Goal: Information Seeking & Learning: Learn about a topic

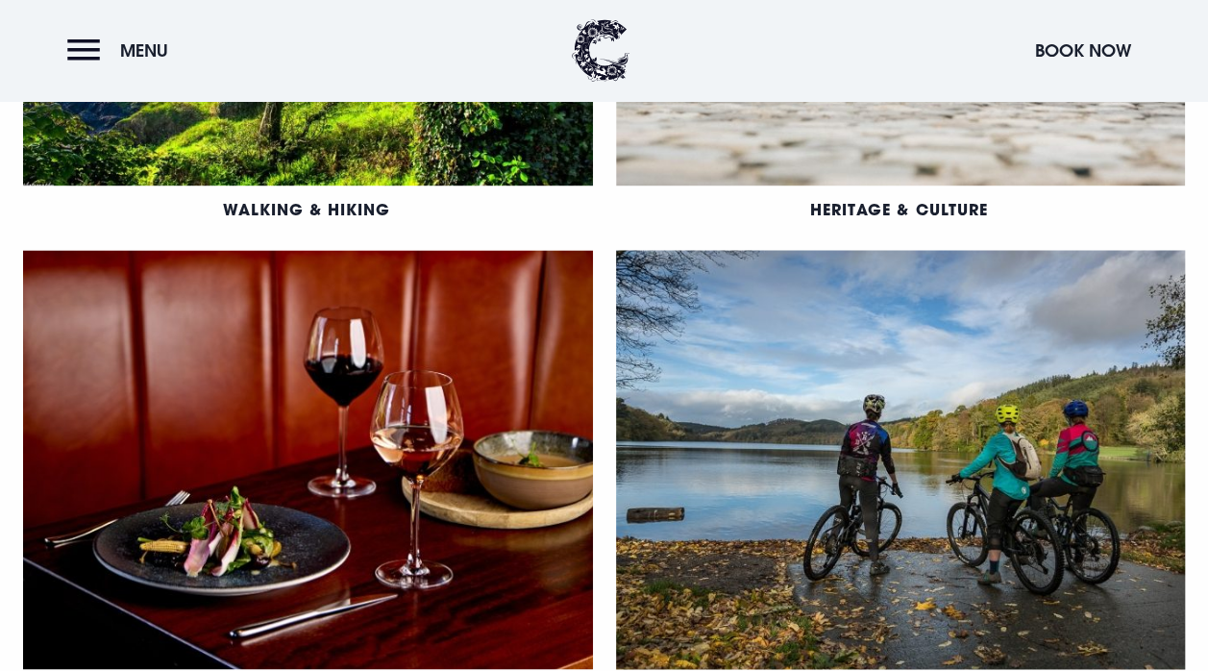
scroll to position [1345, 0]
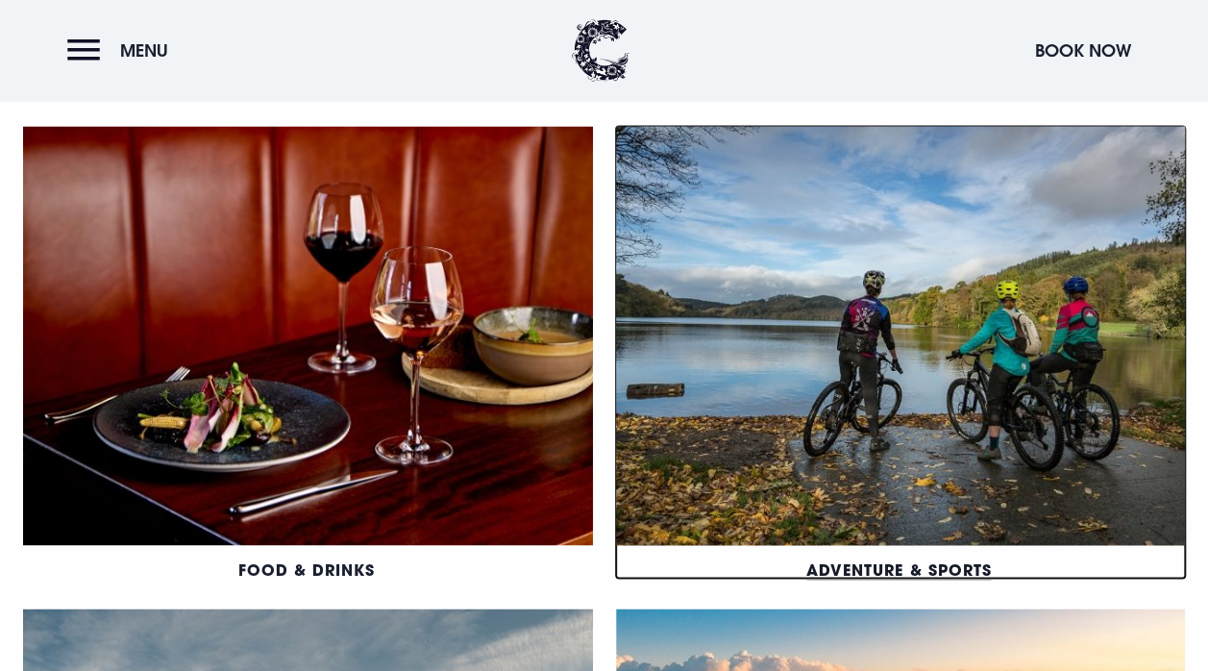
click at [901, 558] on link "Adventure & Sports" at bounding box center [898, 568] width 184 height 20
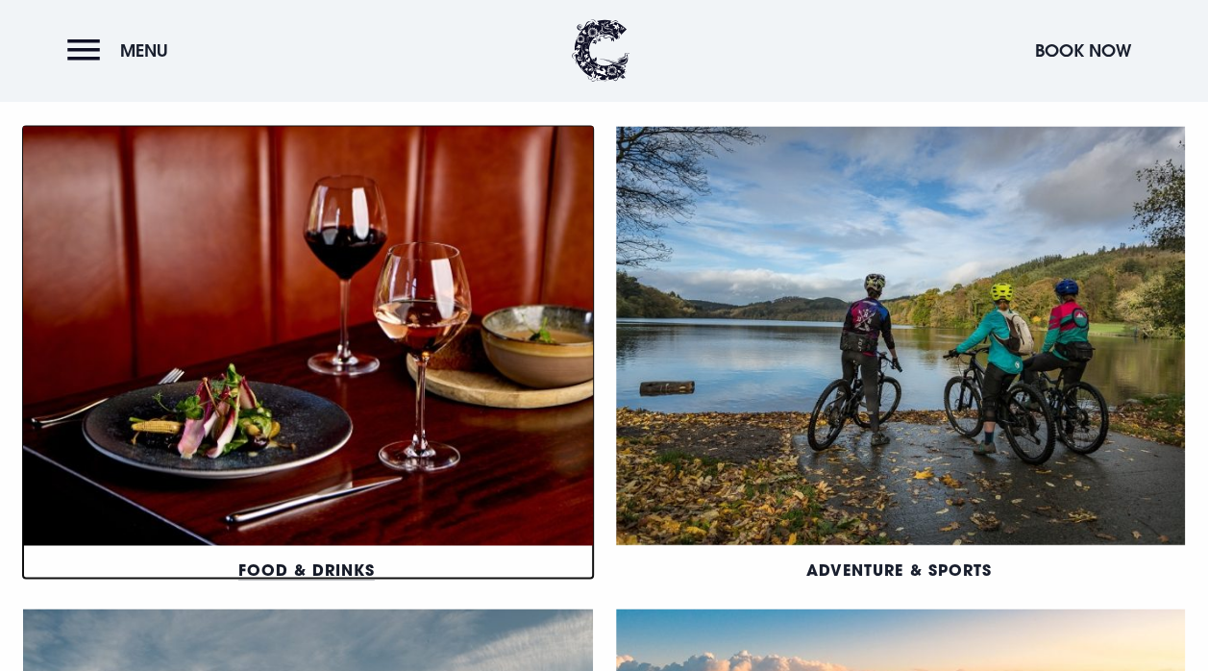
click at [296, 562] on link "Food & Drinks" at bounding box center [306, 568] width 136 height 20
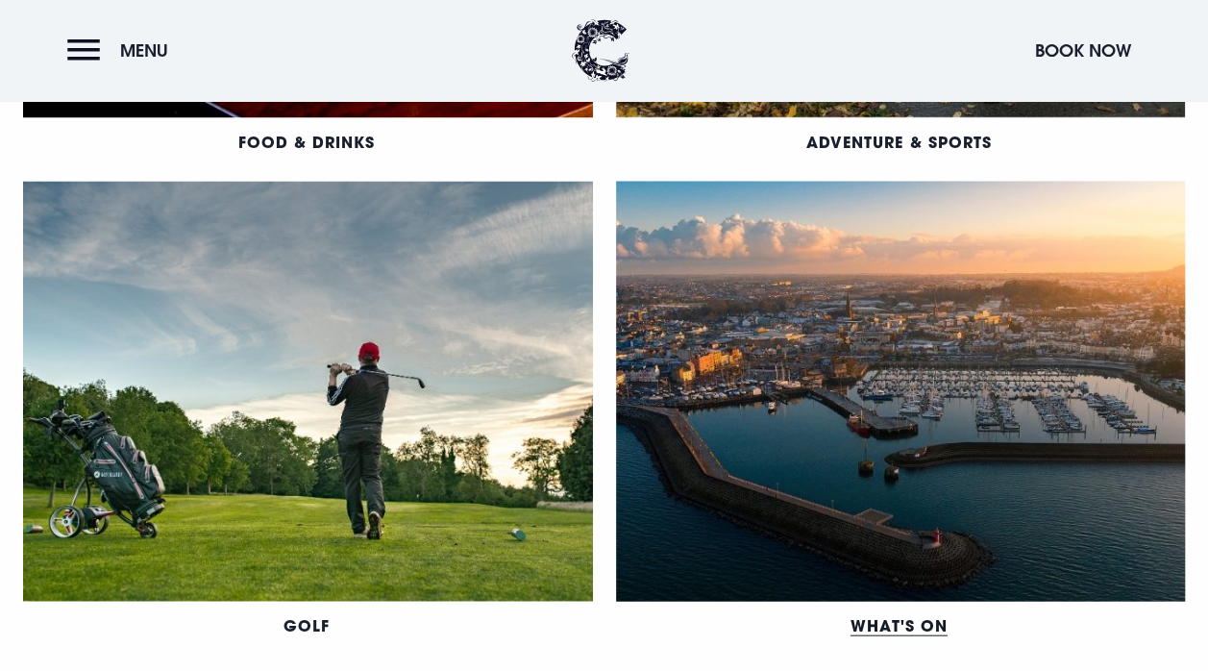
scroll to position [1826, 0]
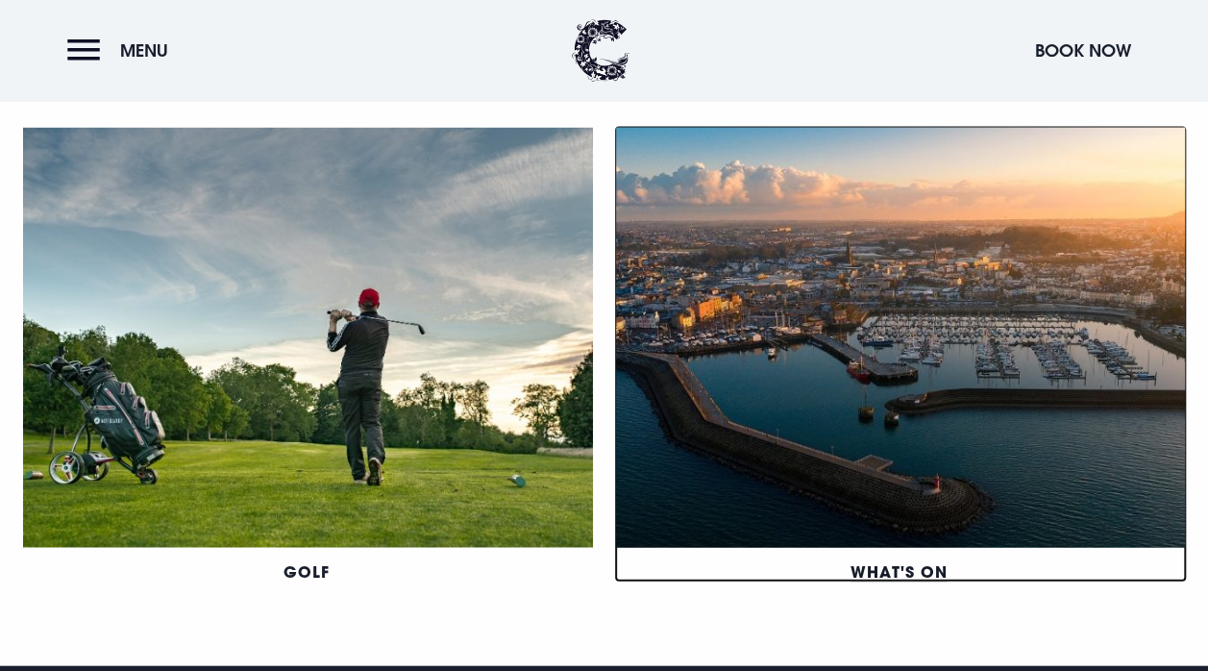
click at [881, 567] on link "What's On" at bounding box center [898, 571] width 97 height 20
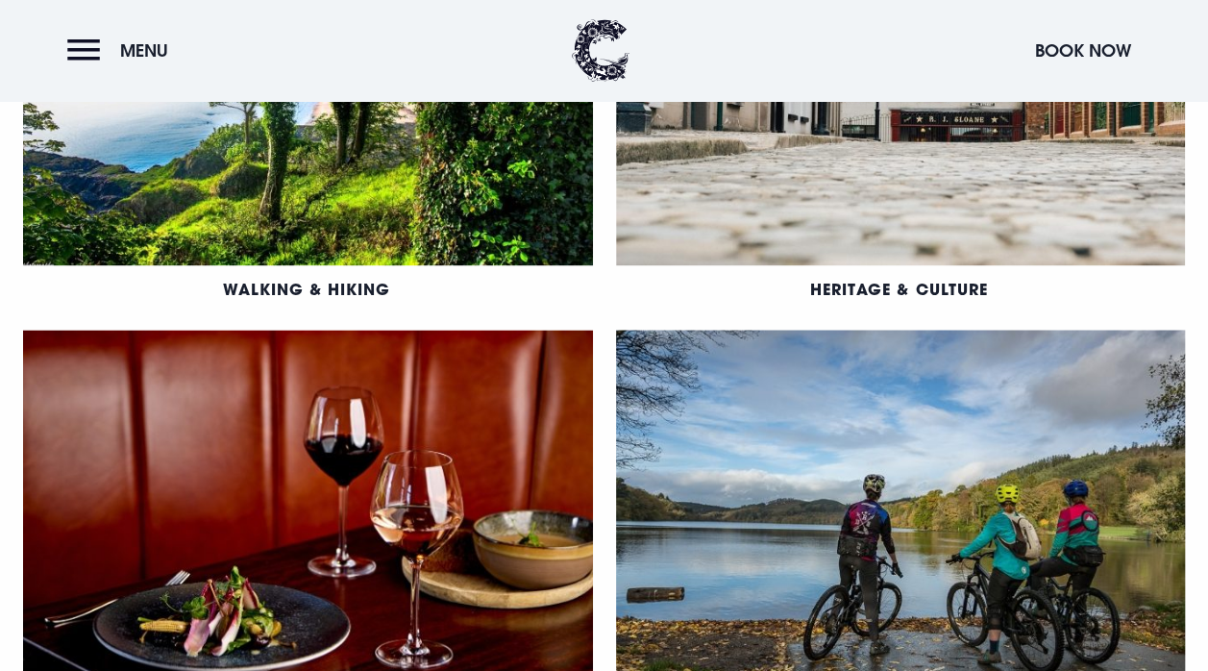
scroll to position [1057, 0]
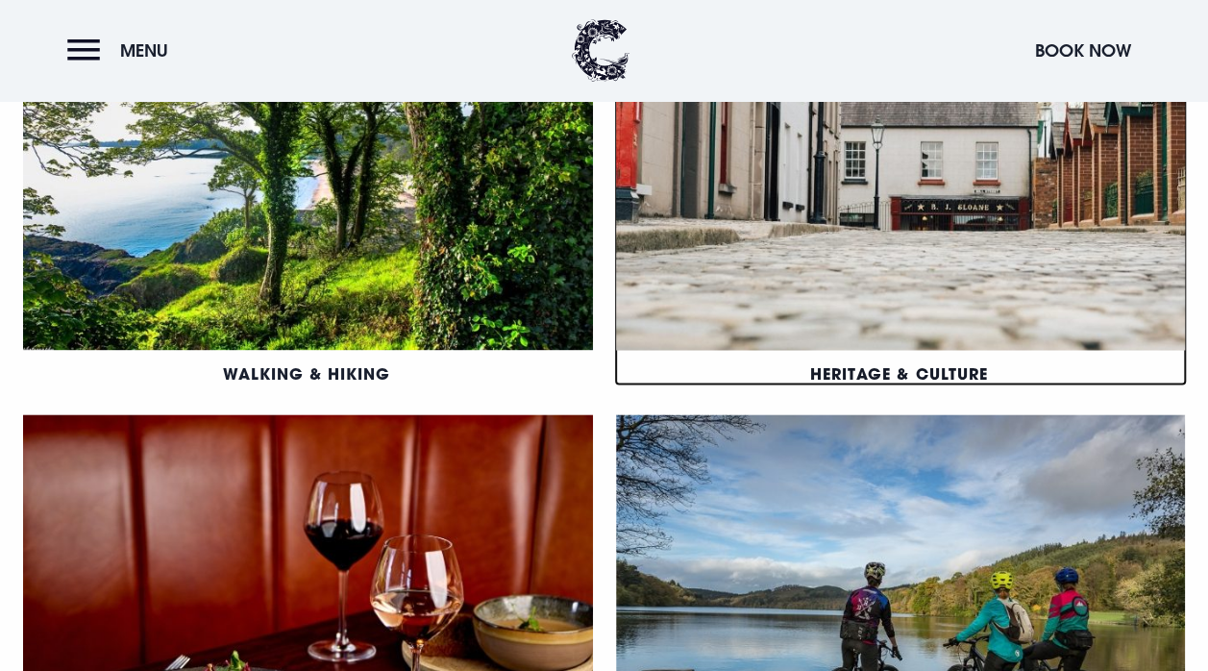
click at [922, 365] on link "Heritage & Culture" at bounding box center [898, 373] width 177 height 20
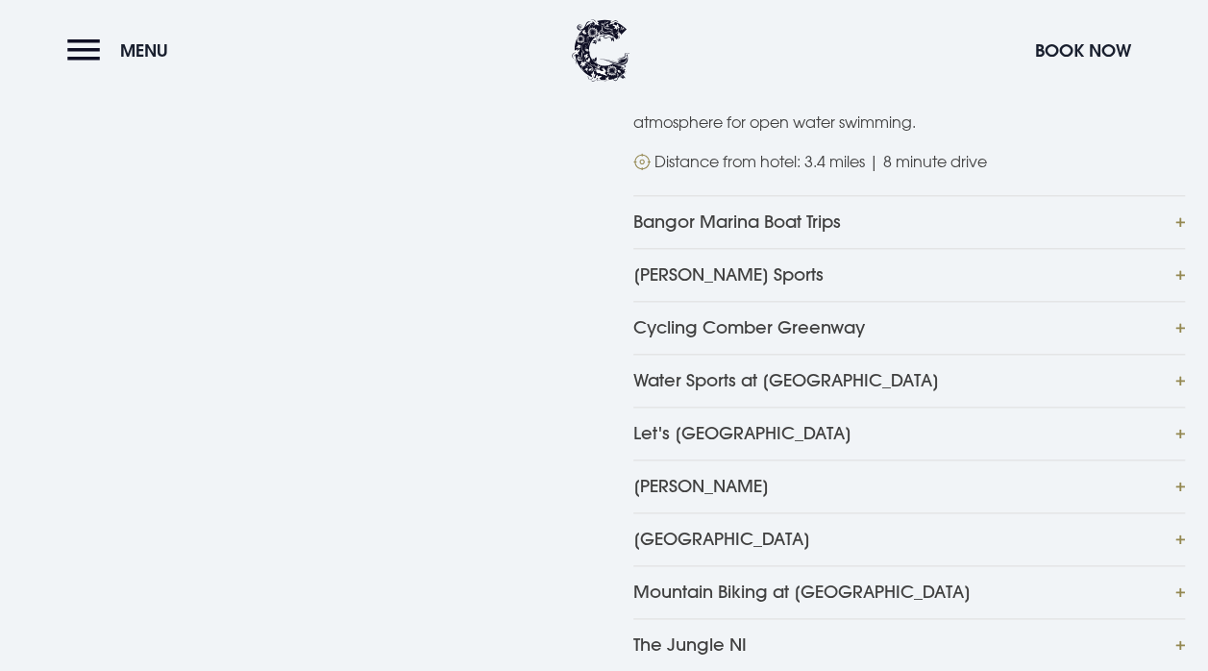
scroll to position [1057, 0]
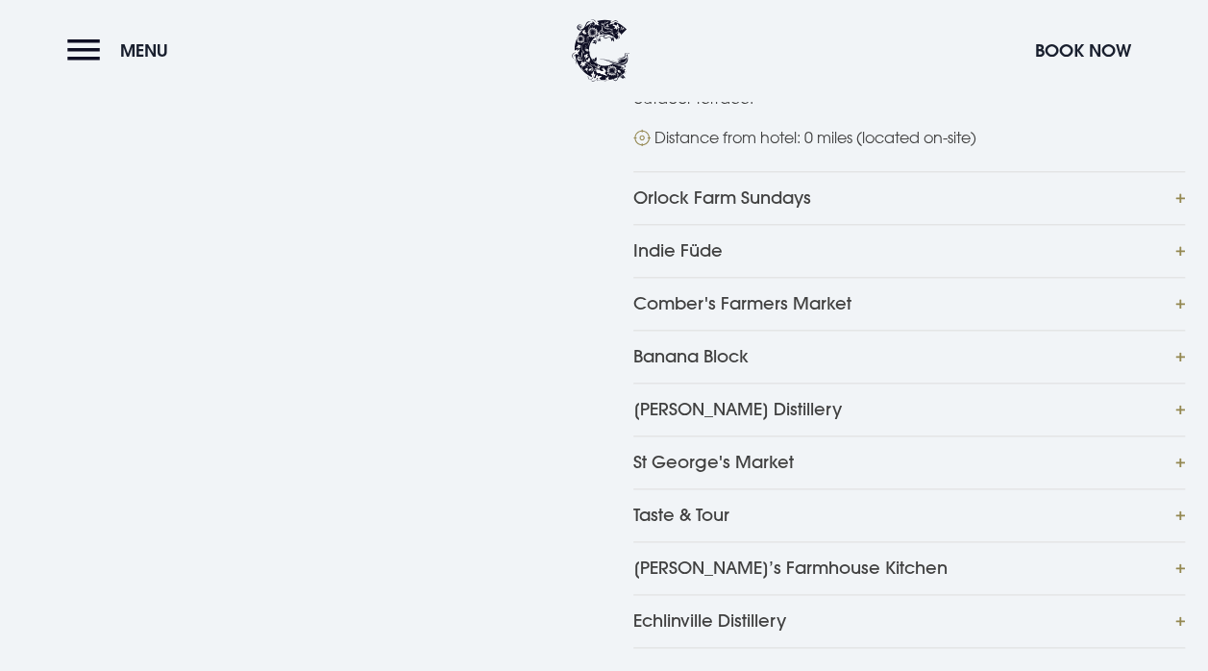
scroll to position [1057, 0]
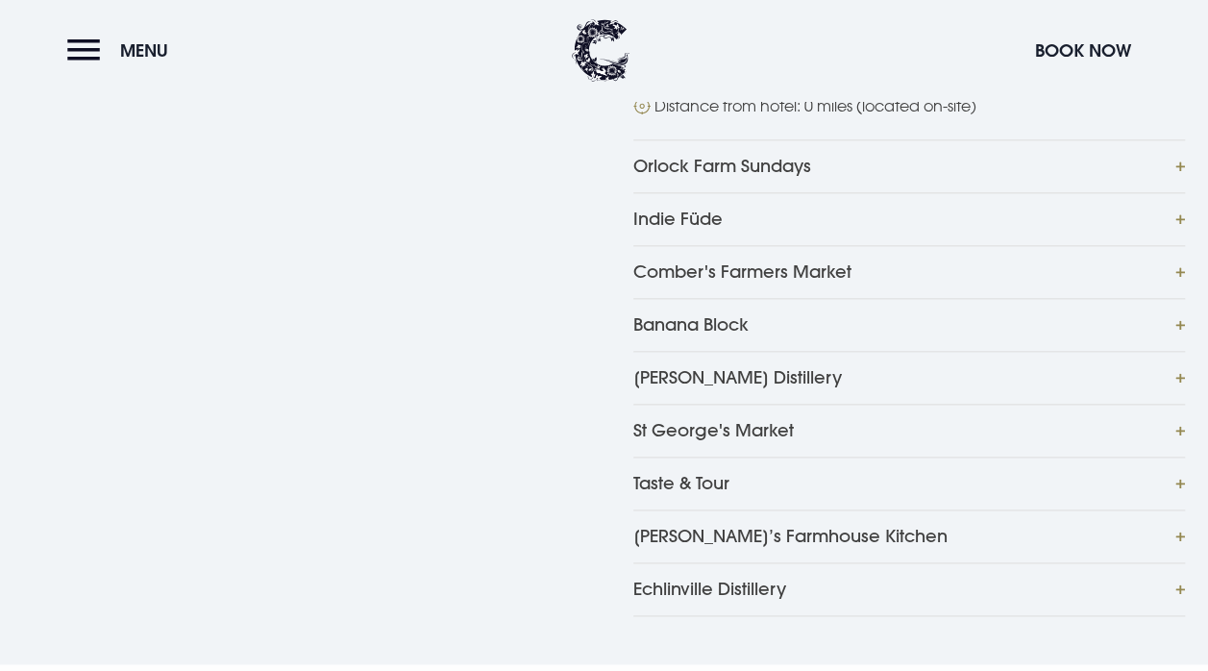
click at [1176, 351] on button "Copeland Distillery" at bounding box center [909, 377] width 553 height 53
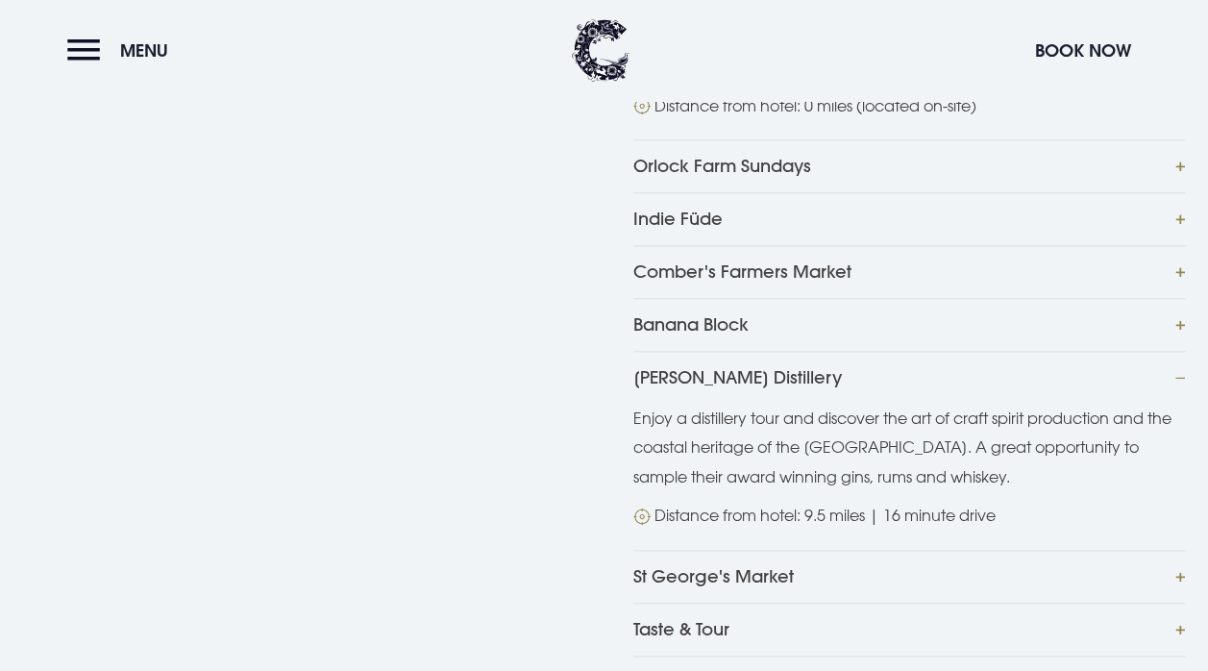
click at [1177, 351] on button "Copeland Distillery" at bounding box center [909, 377] width 553 height 53
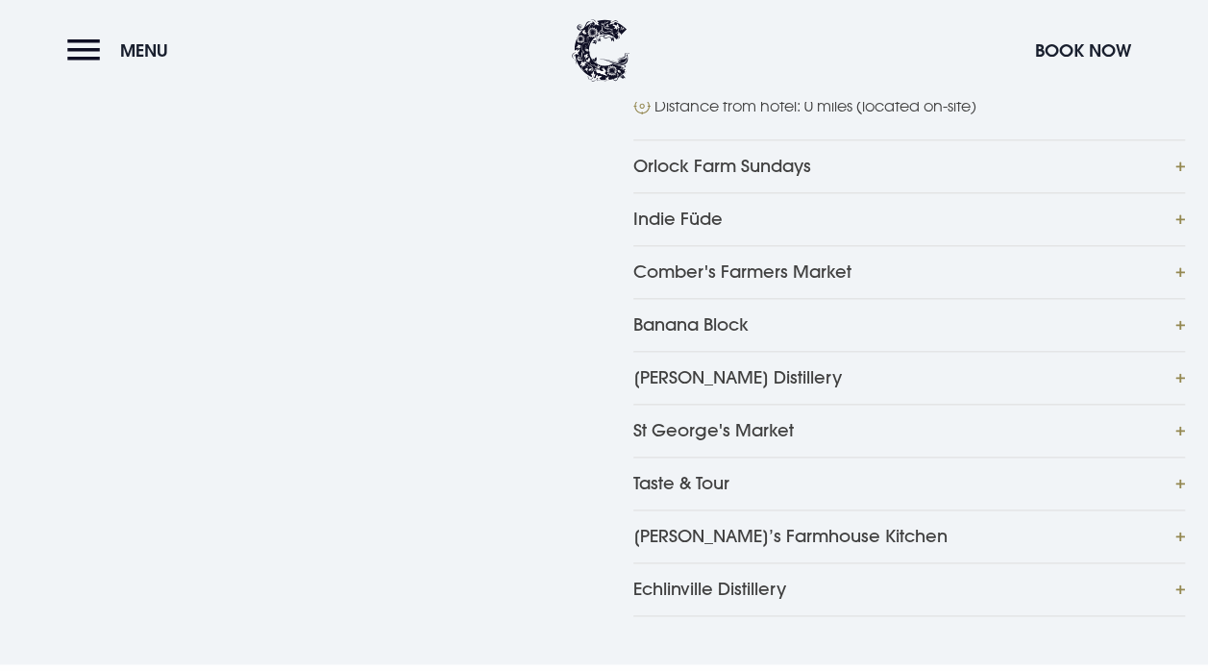
click at [1178, 509] on button "Tracey’s Farmhouse Kitchen" at bounding box center [909, 535] width 553 height 53
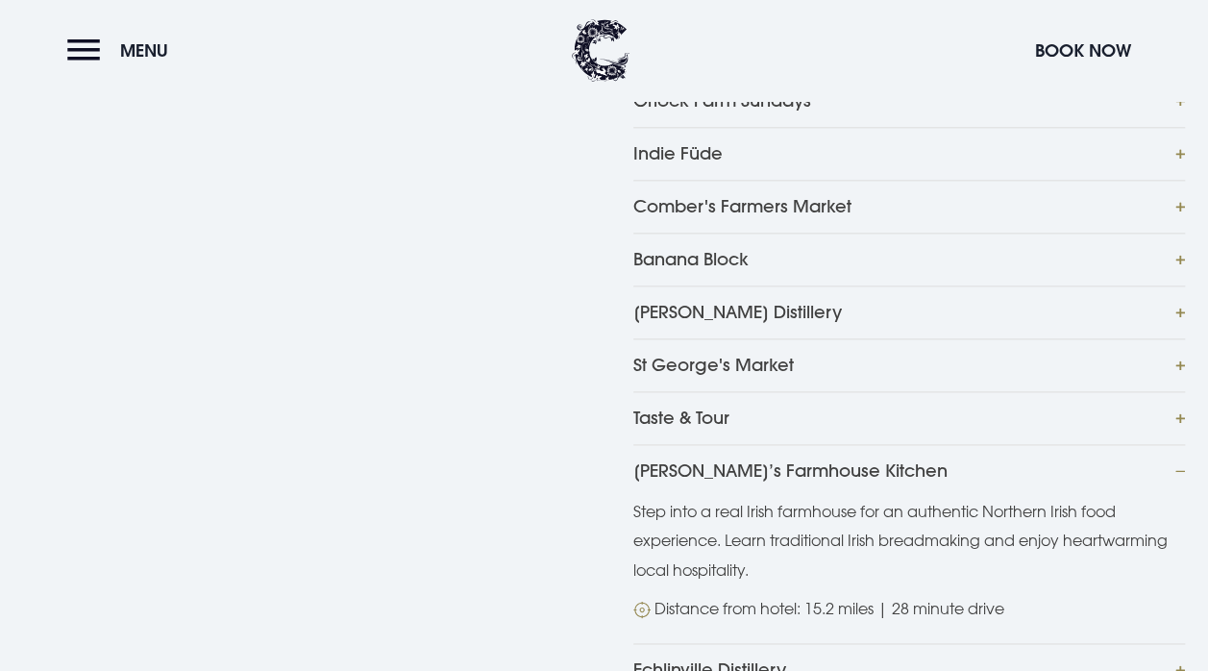
scroll to position [1153, 0]
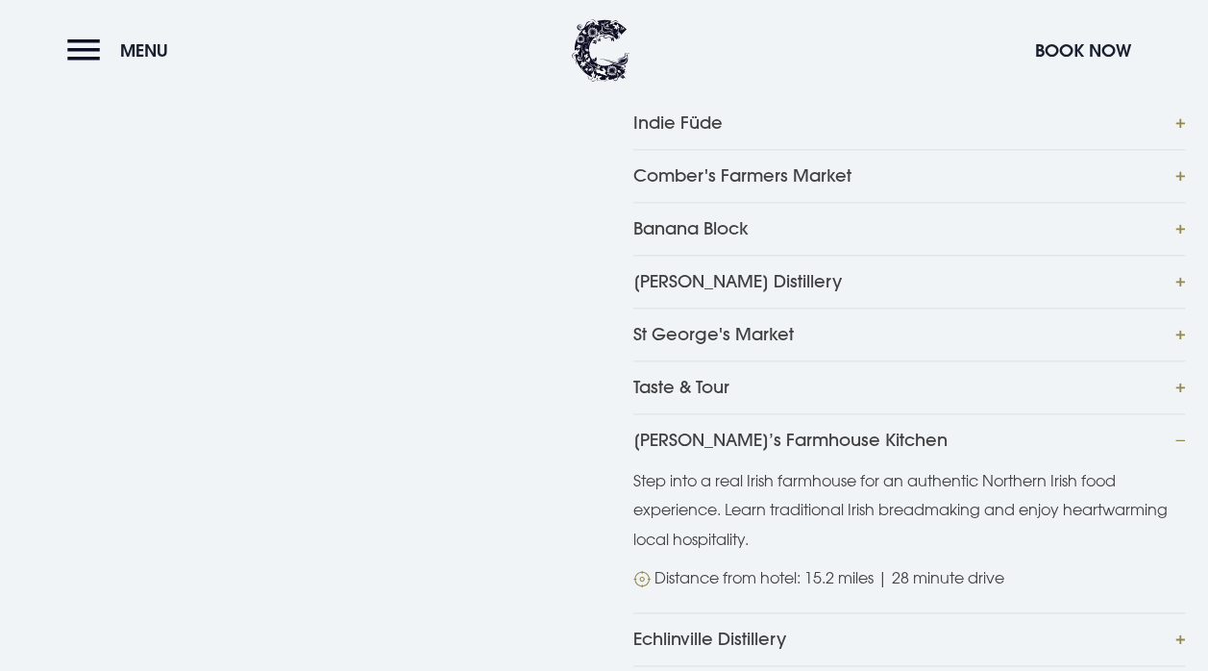
click at [1180, 413] on button "Tracey’s Farmhouse Kitchen" at bounding box center [909, 439] width 553 height 53
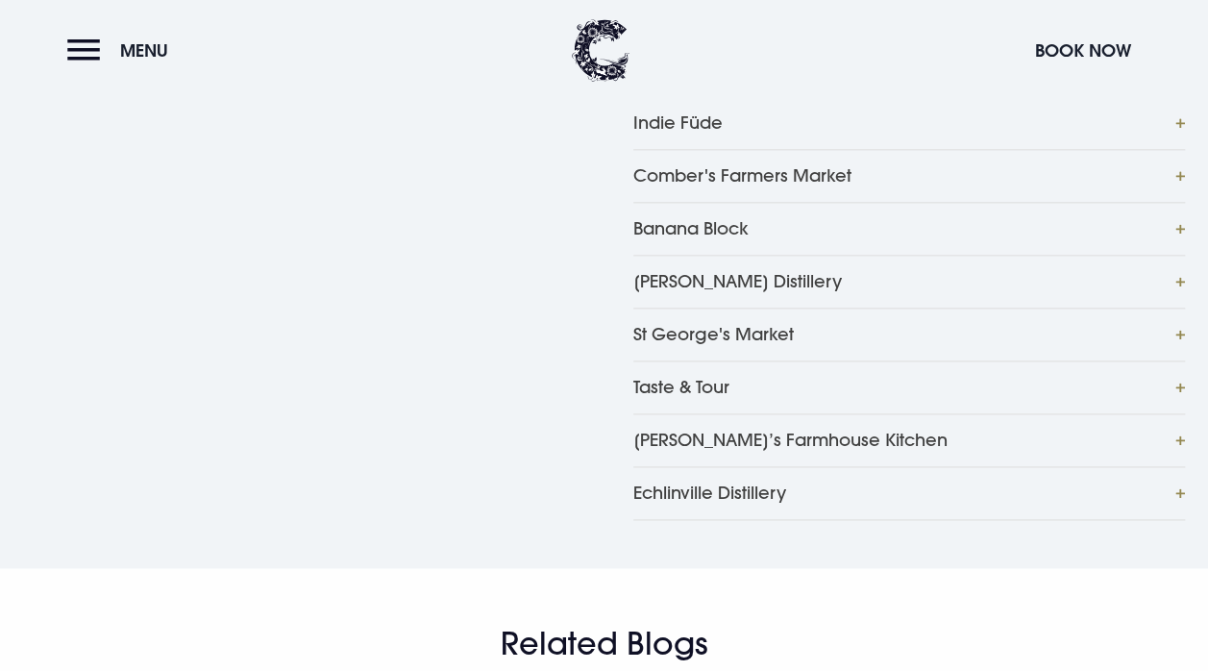
click at [1176, 466] on button "Echlinville Distillery" at bounding box center [909, 493] width 553 height 54
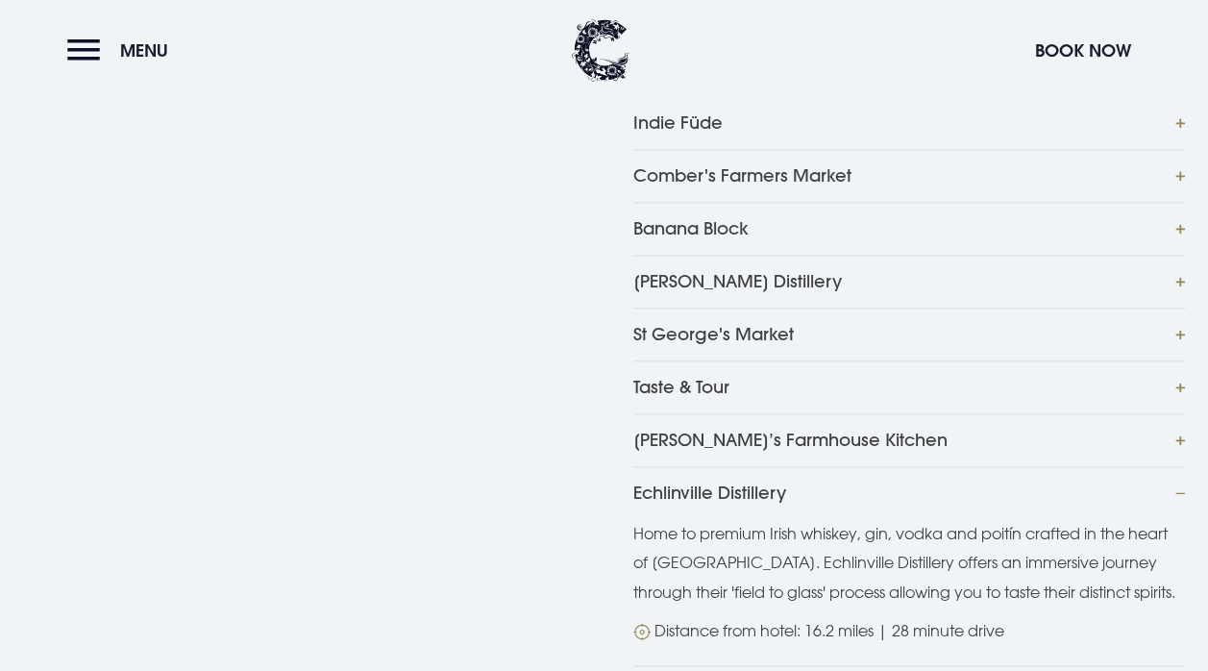
click at [1176, 466] on button "Echlinville Distillery" at bounding box center [909, 492] width 553 height 53
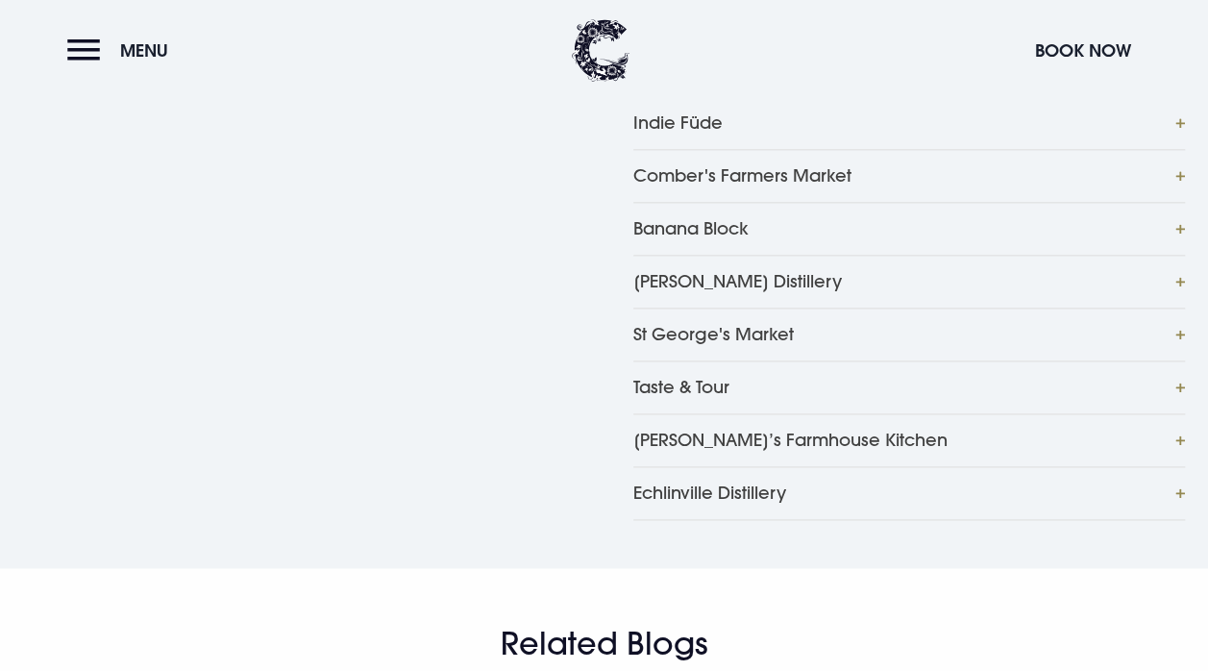
click at [1180, 149] on button "Comber's Farmers Market" at bounding box center [909, 175] width 553 height 53
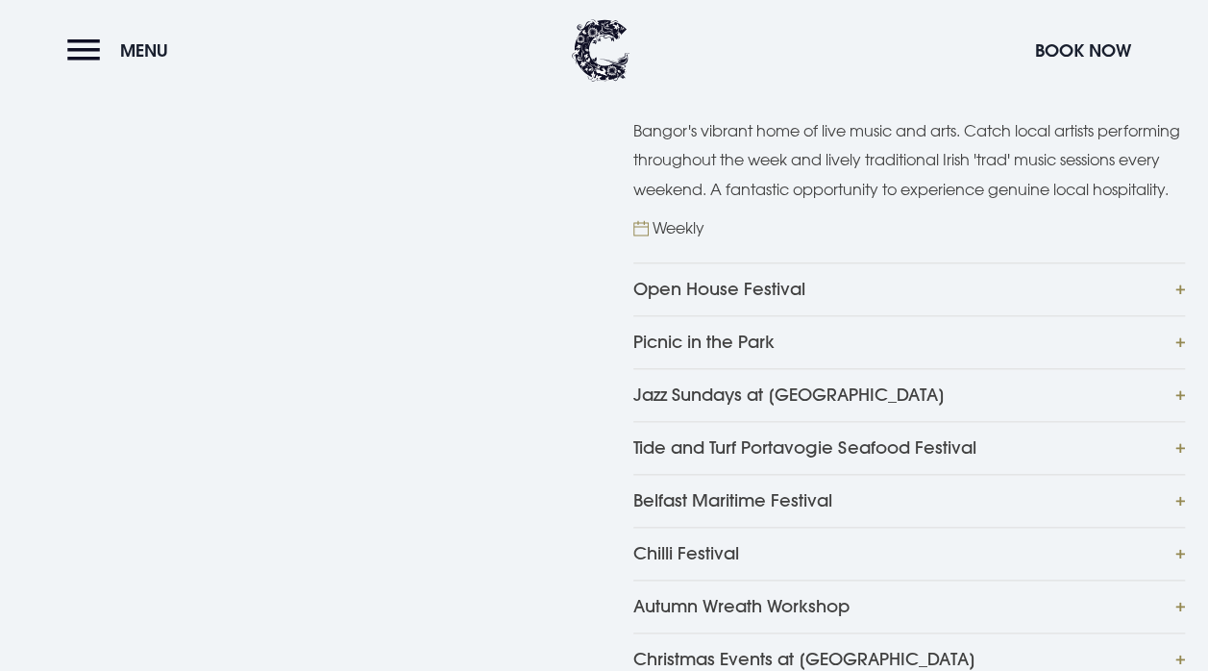
scroll to position [961, 0]
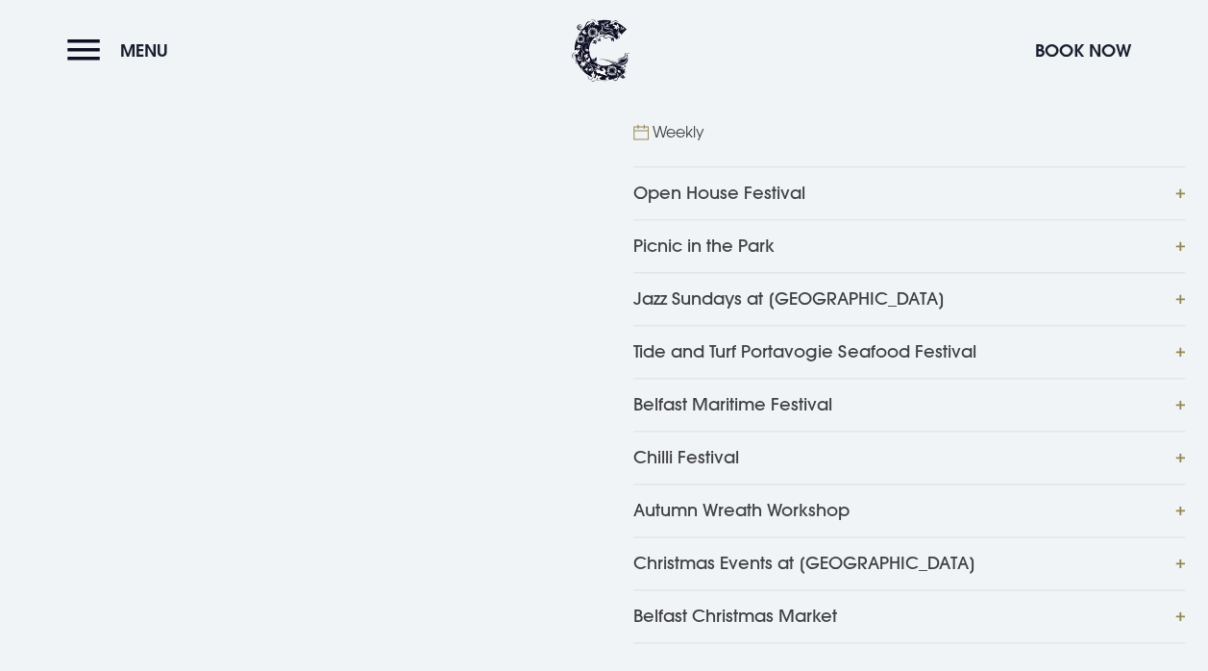
click at [1179, 377] on button "Tide and Turf Portavogie Seafood Festival" at bounding box center [909, 351] width 553 height 53
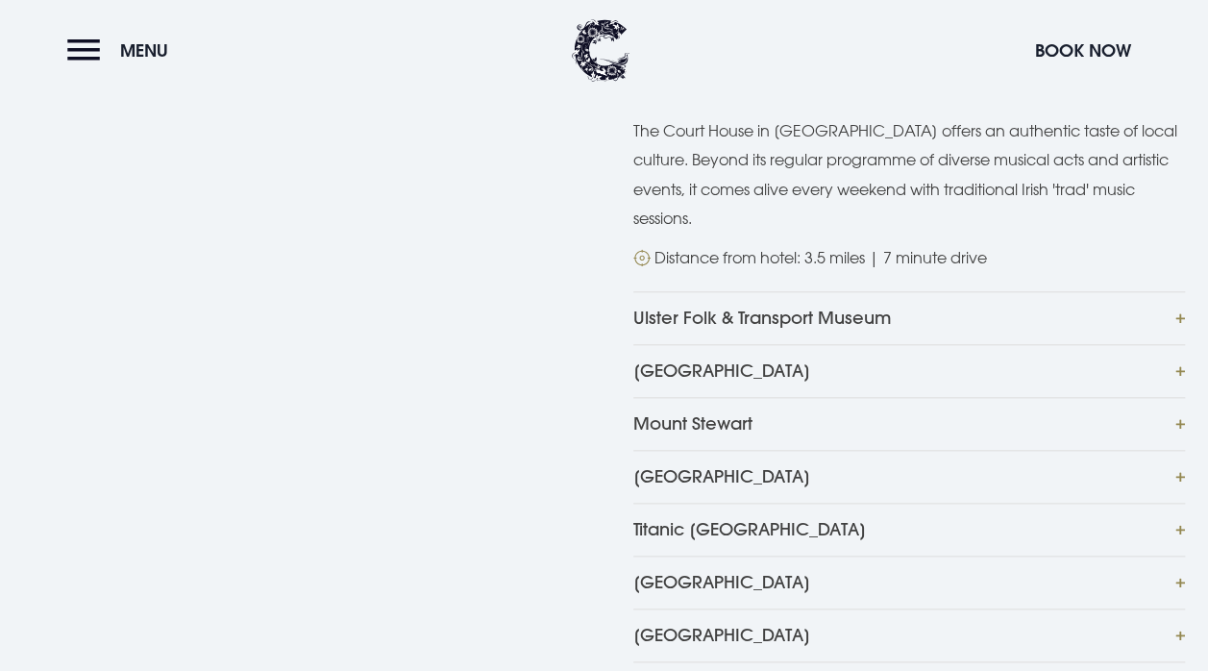
scroll to position [961, 0]
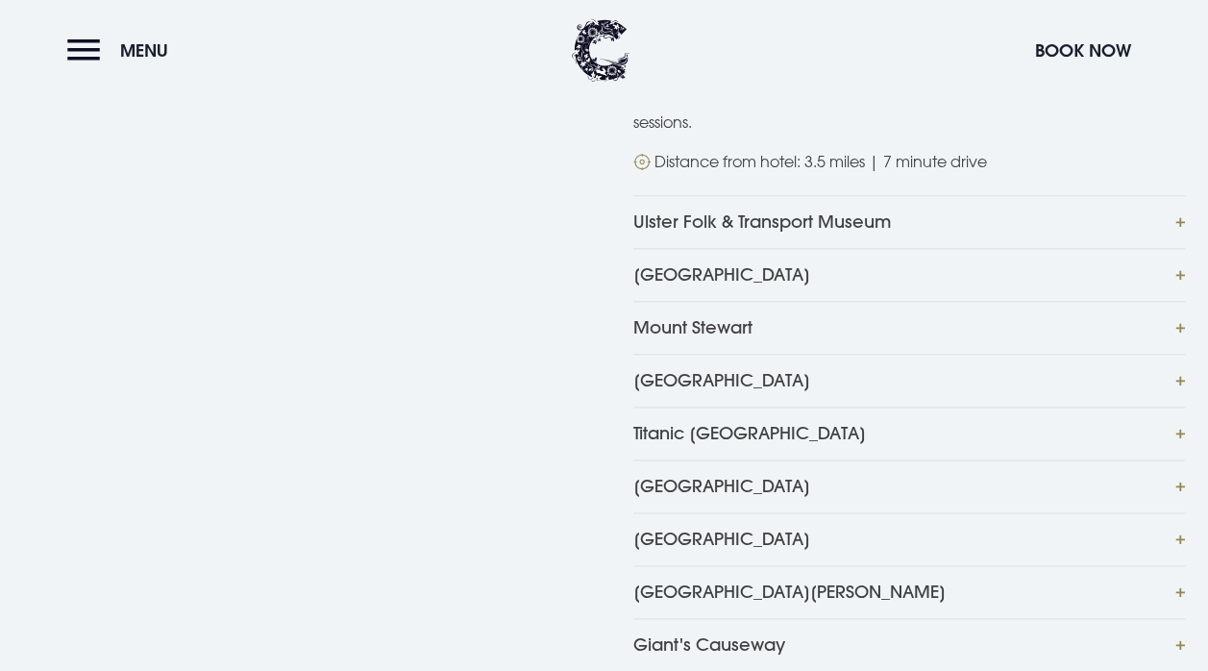
click at [1179, 459] on button "[GEOGRAPHIC_DATA]" at bounding box center [909, 485] width 553 height 53
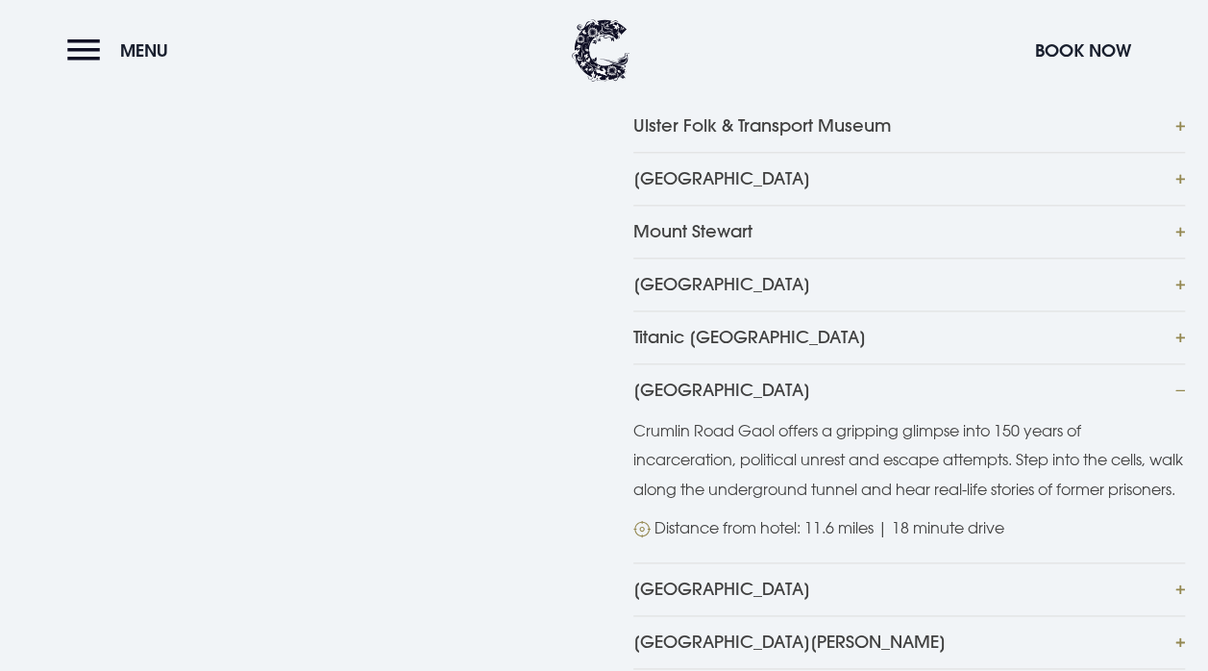
scroll to position [1153, 0]
